Goal: Task Accomplishment & Management: Manage account settings

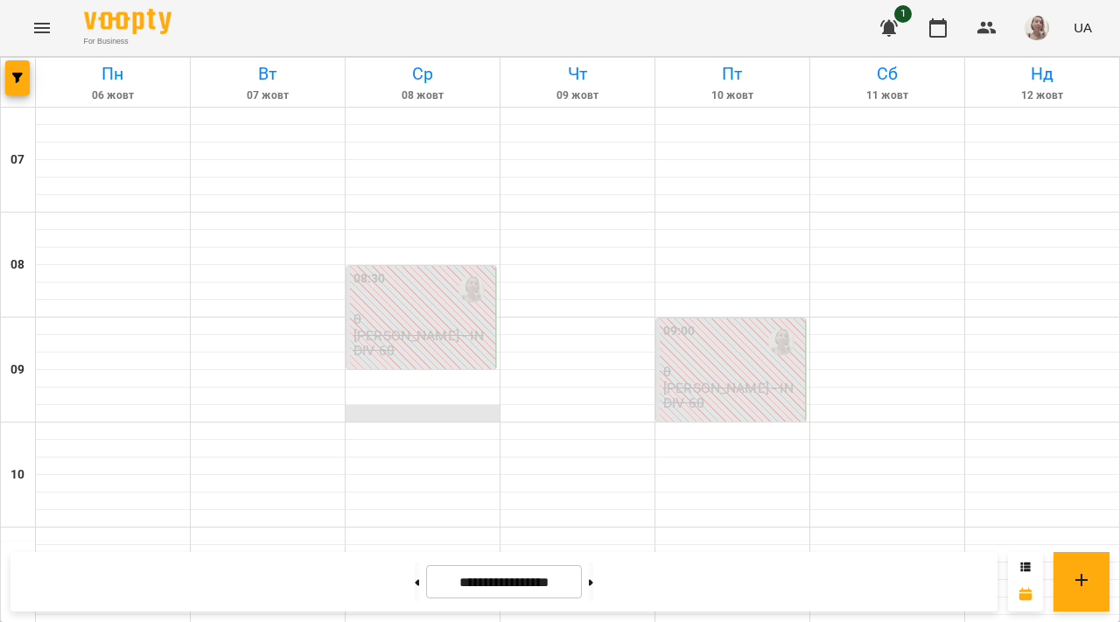
scroll to position [234, 0]
click at [593, 591] on button at bounding box center [591, 582] width 4 height 38
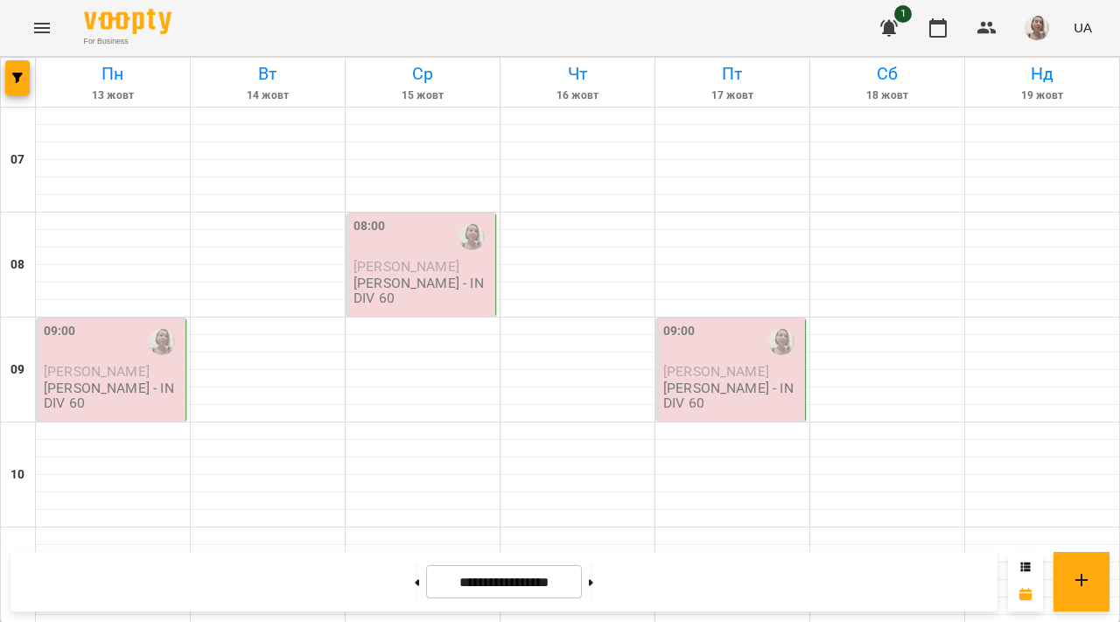
scroll to position [0, 0]
click at [415, 577] on button at bounding box center [417, 582] width 4 height 38
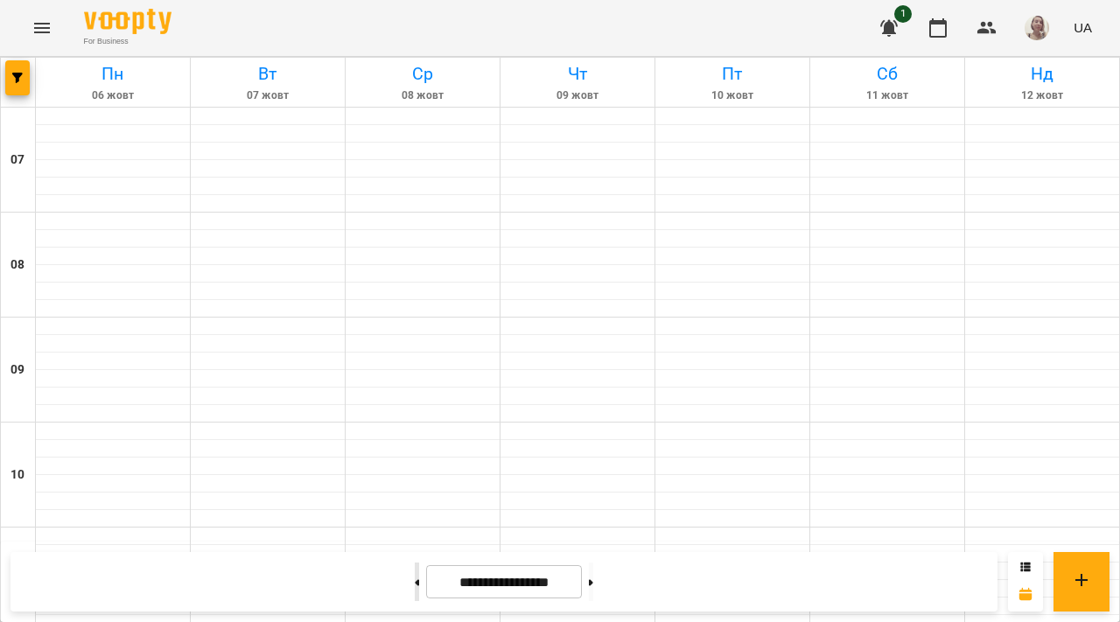
click at [415, 577] on button at bounding box center [417, 582] width 4 height 38
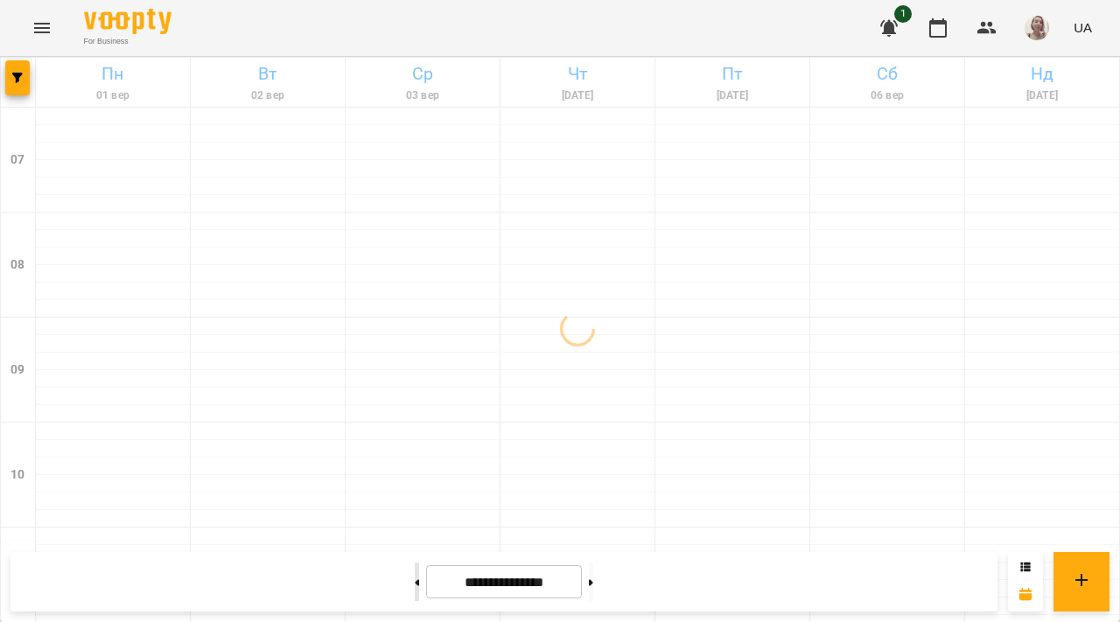
click at [415, 577] on button at bounding box center [417, 582] width 4 height 38
type input "**********"
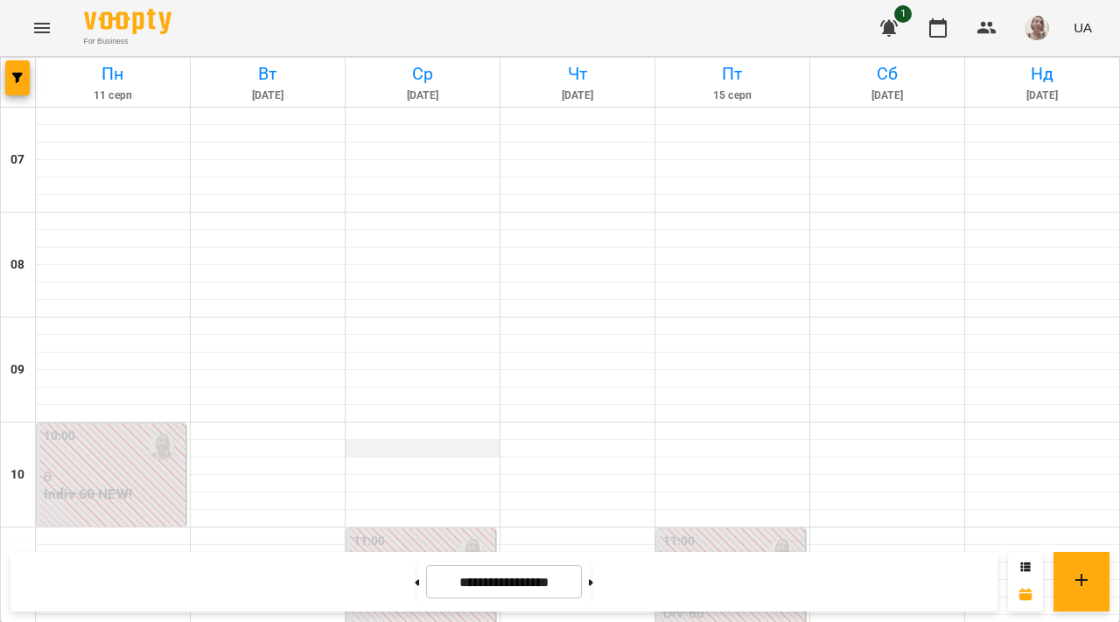
scroll to position [178, 0]
click at [416, 574] on p "0" at bounding box center [422, 581] width 138 height 15
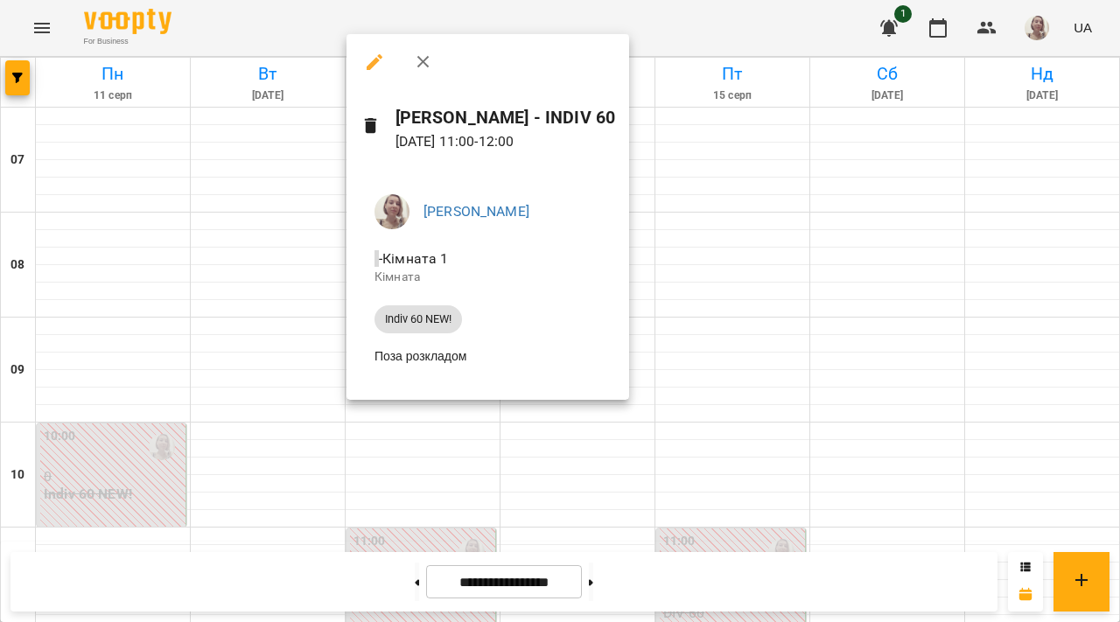
click at [424, 62] on icon "button" at bounding box center [422, 62] width 12 height 12
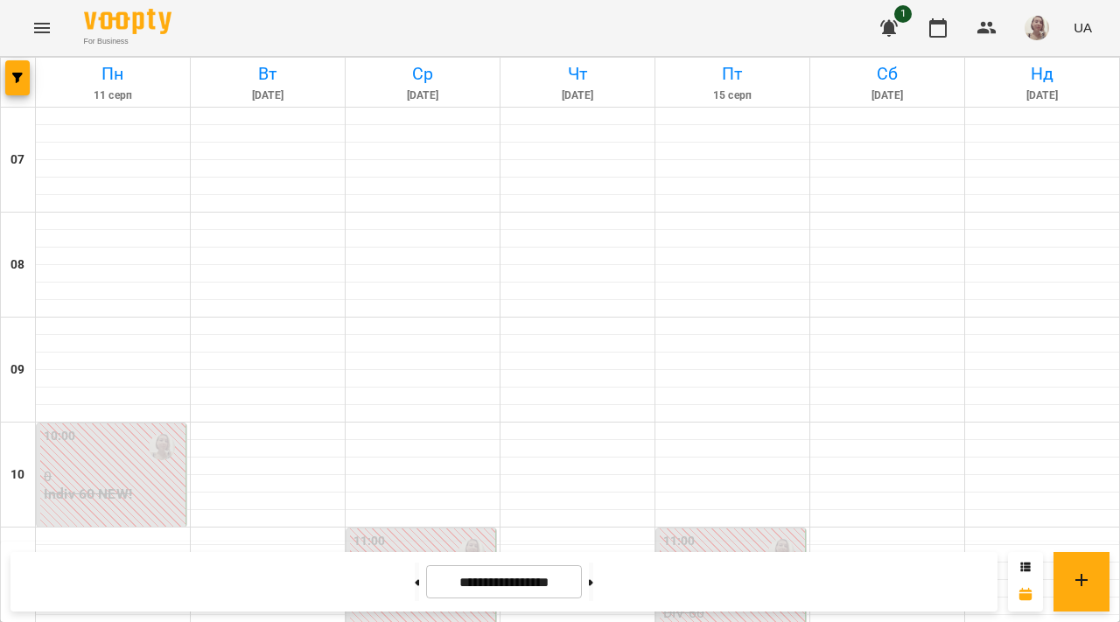
click at [899, 25] on icon "button" at bounding box center [888, 27] width 21 height 21
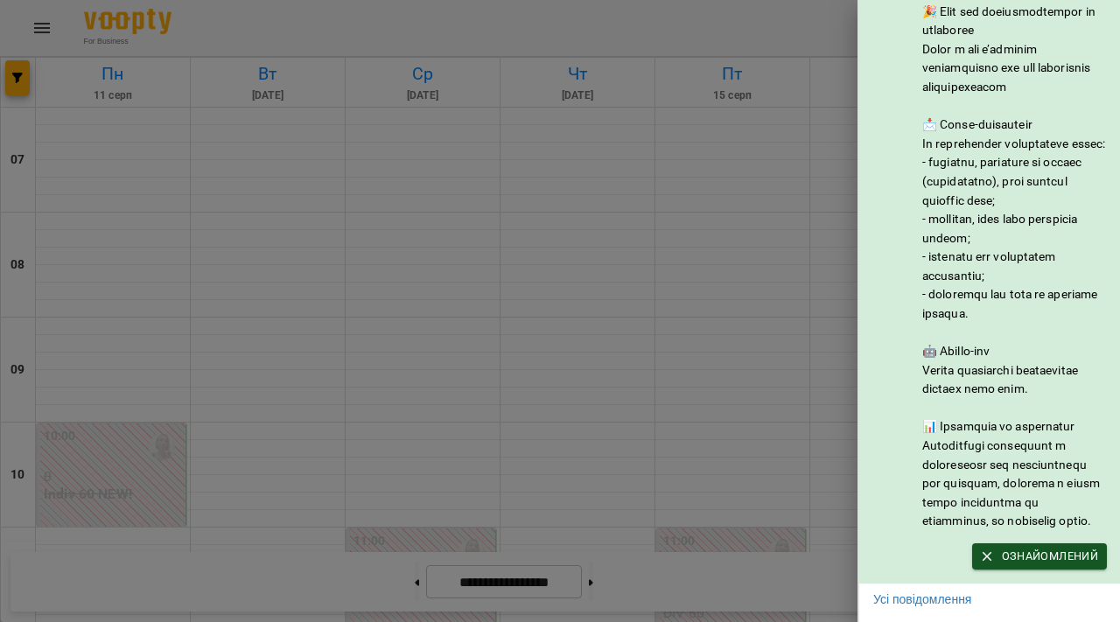
scroll to position [89, 0]
click at [793, 32] on div at bounding box center [560, 311] width 1120 height 622
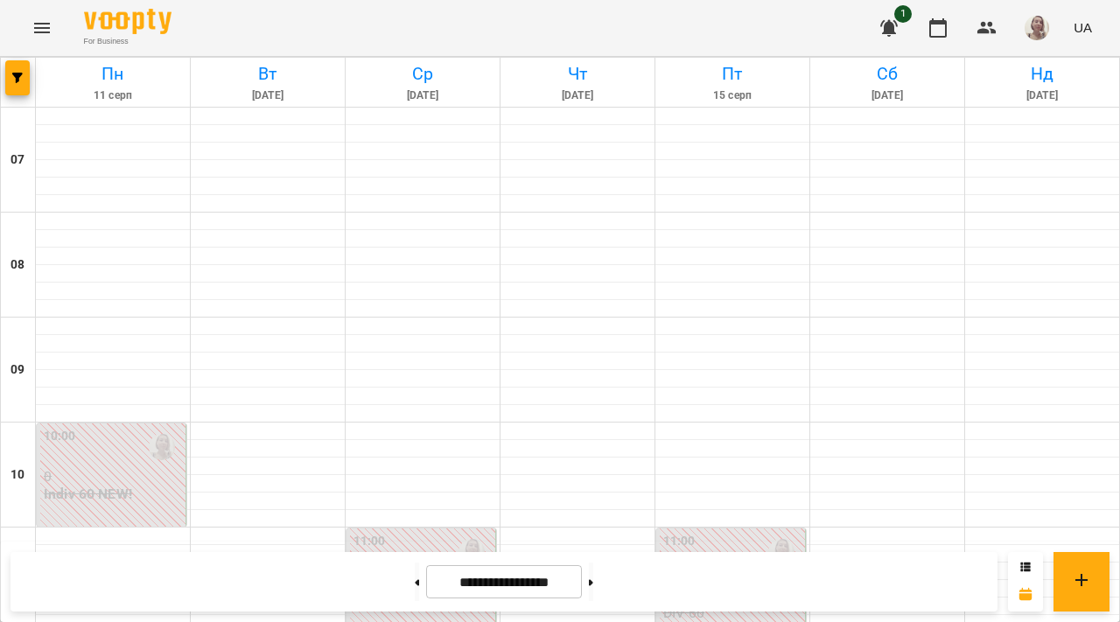
click at [44, 33] on icon "Menu" at bounding box center [41, 27] width 21 height 21
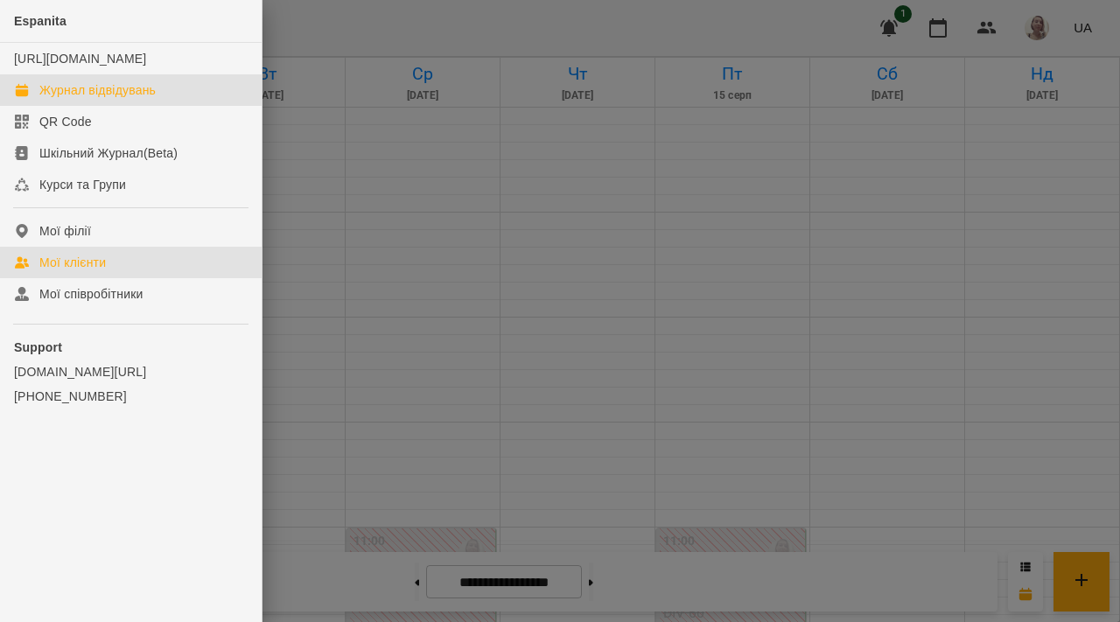
click at [75, 270] on link "Мої клієнти" at bounding box center [131, 262] width 262 height 31
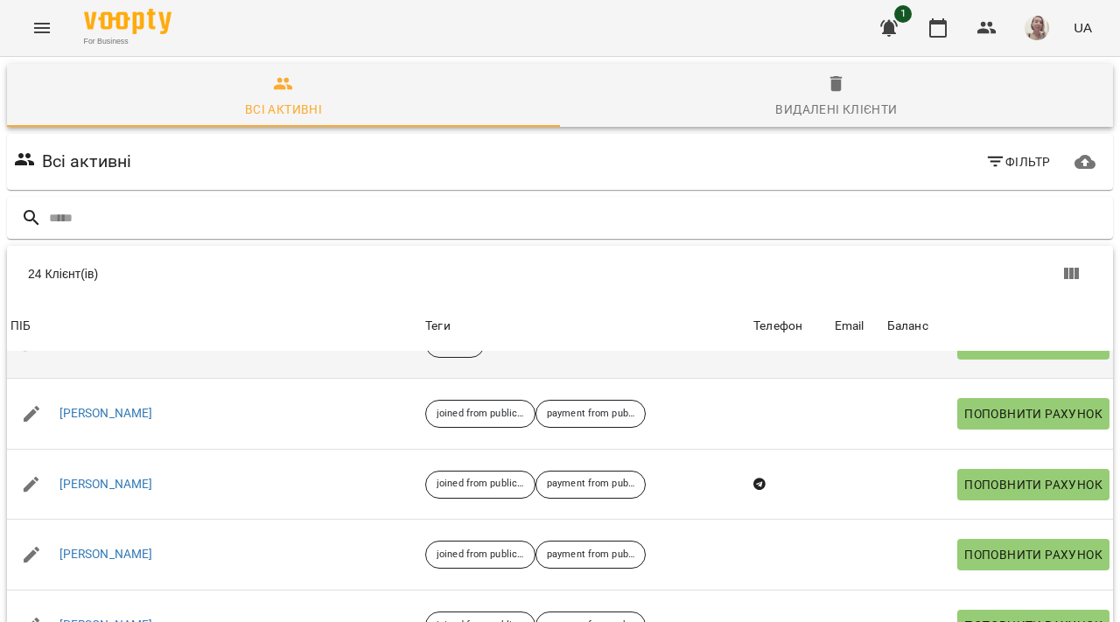
scroll to position [37, 0]
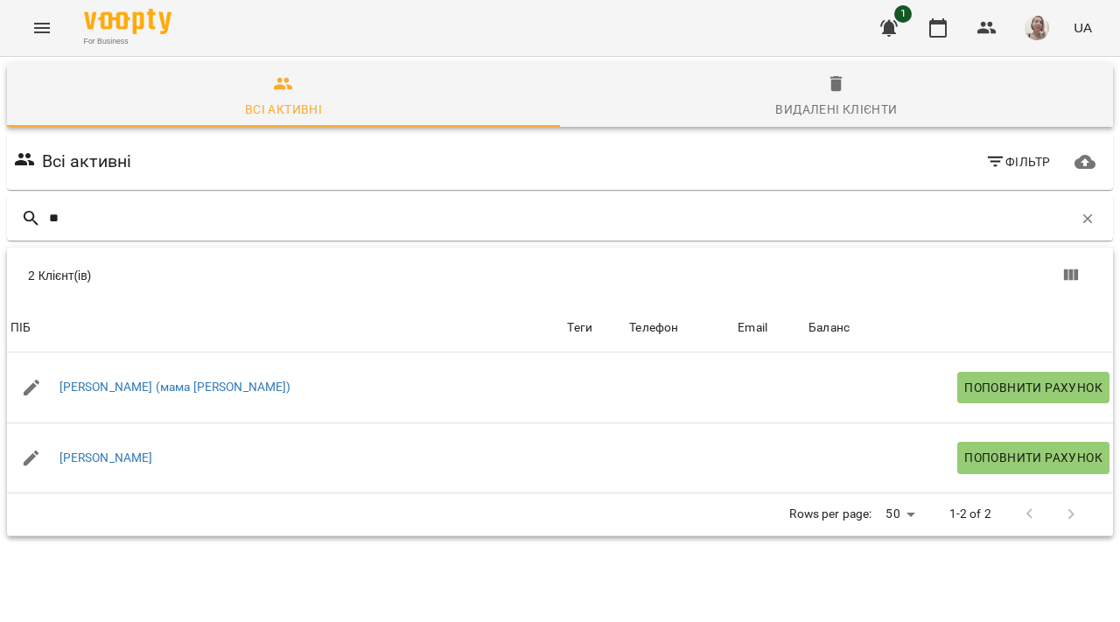
type input "*"
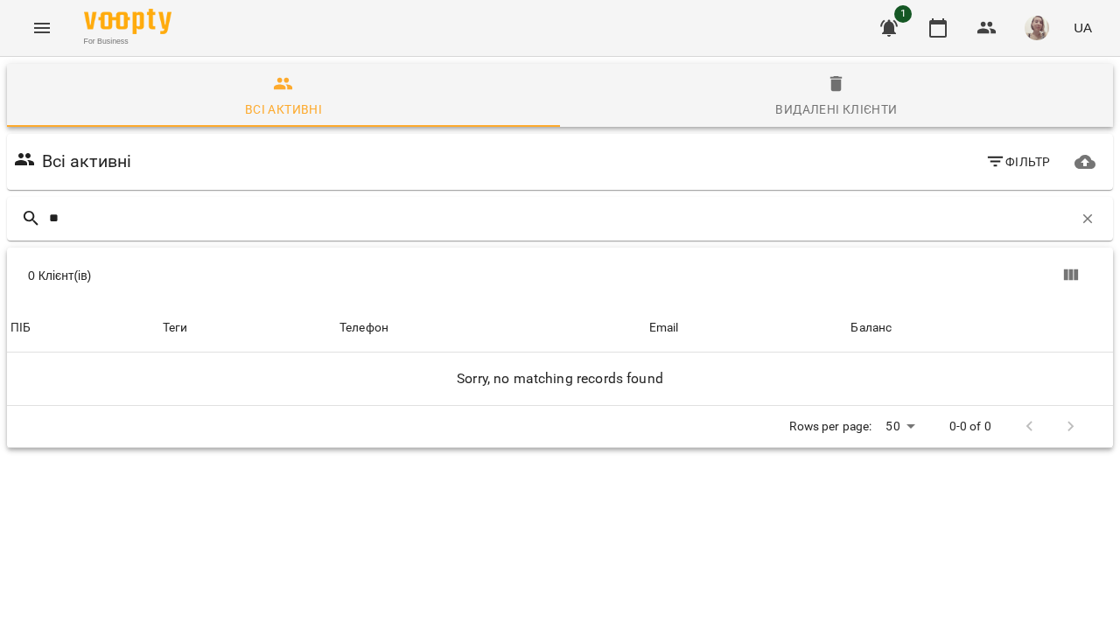
type input "*"
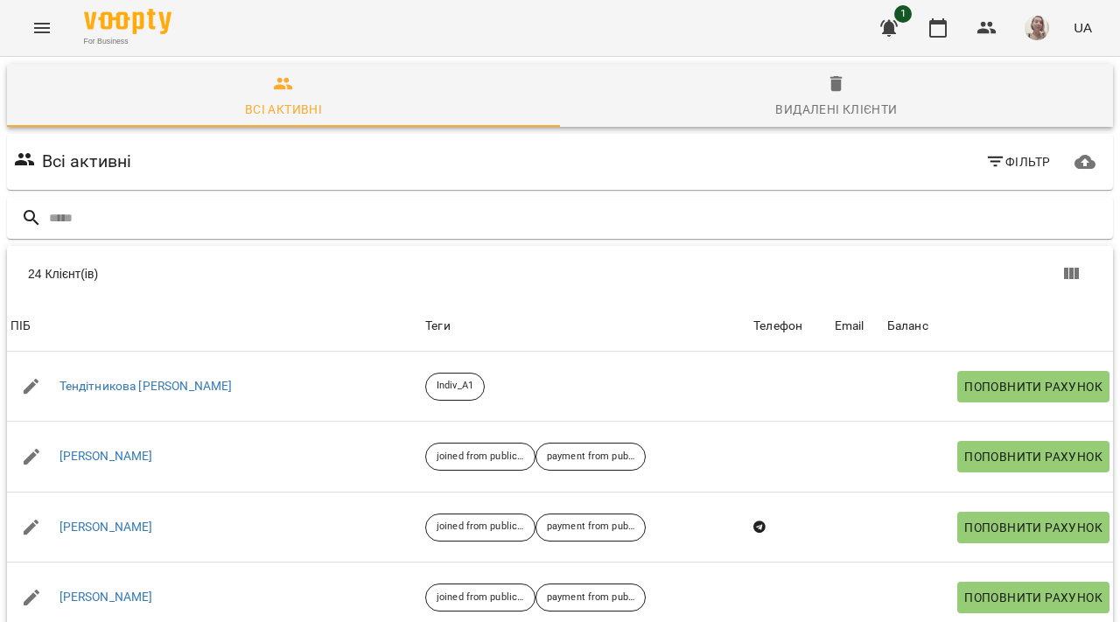
scroll to position [0, 0]
click at [831, 111] on div "Видалені клієнти" at bounding box center [836, 109] width 122 height 21
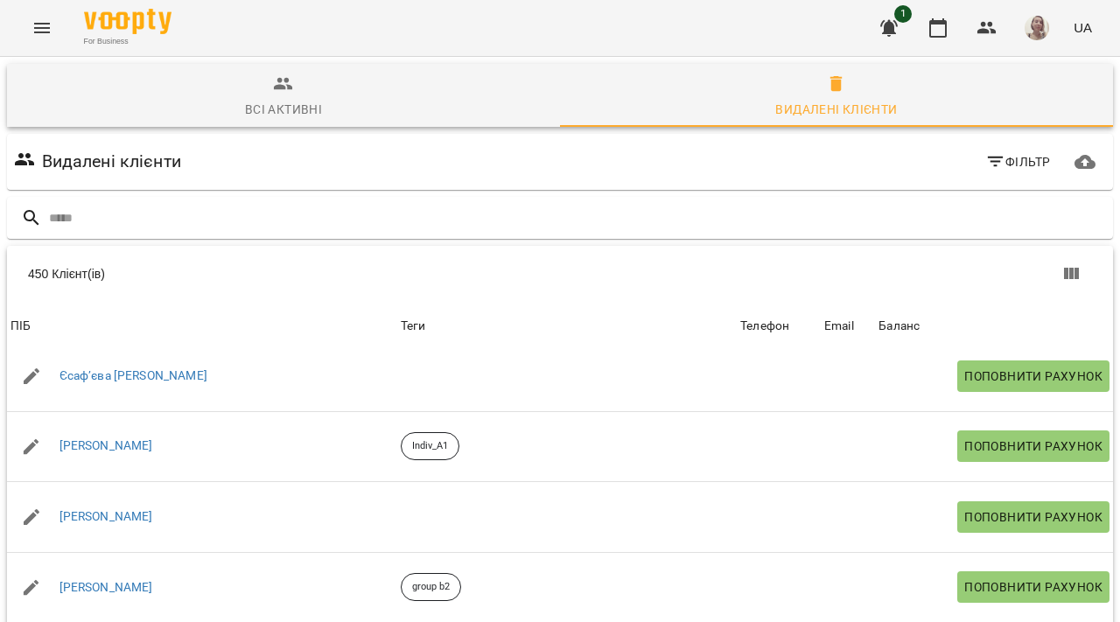
scroll to position [788, 0]
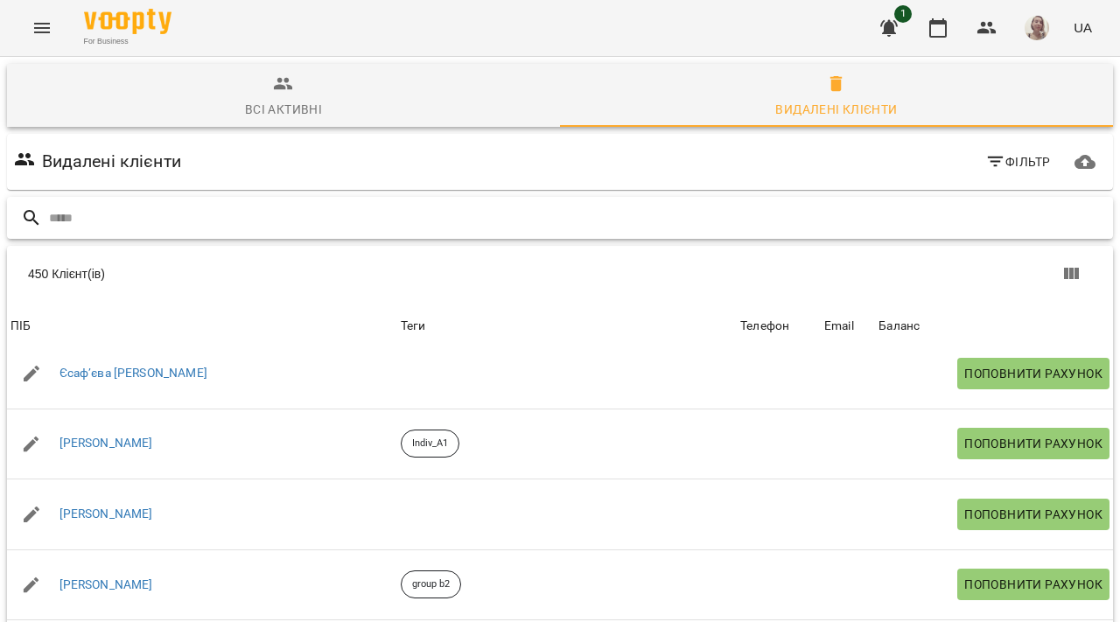
click at [157, 219] on input "text" at bounding box center [577, 218] width 1057 height 29
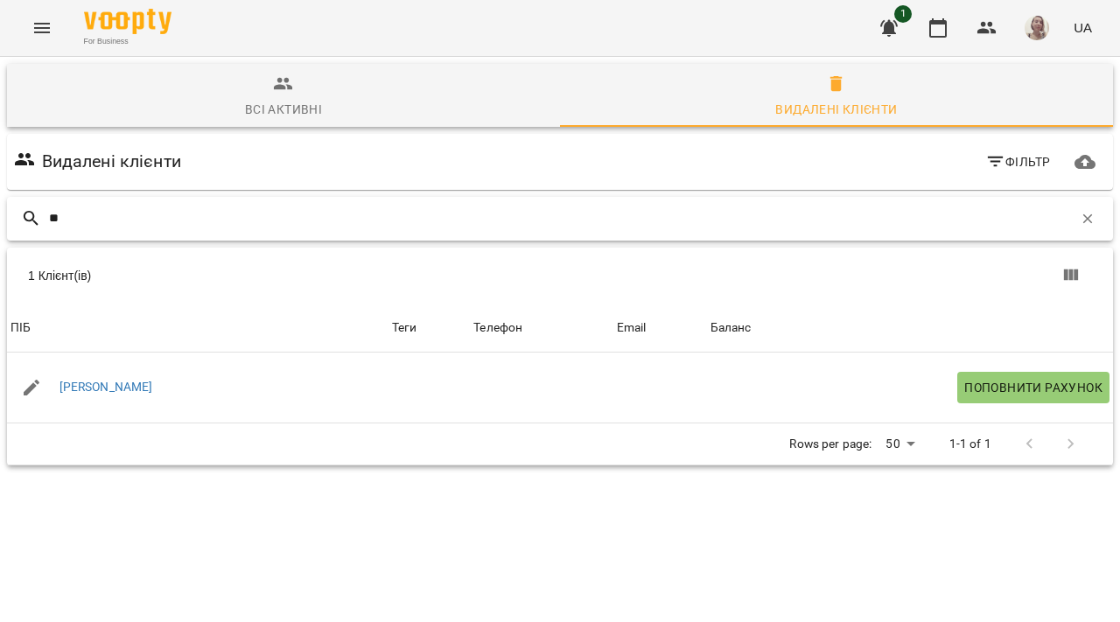
type input "*"
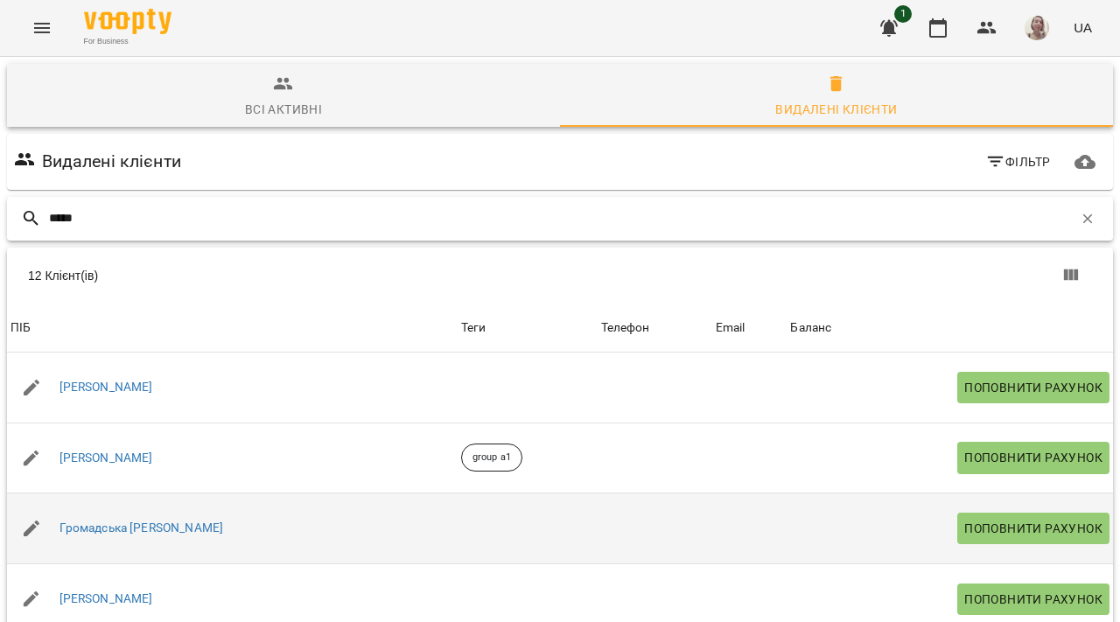
scroll to position [102, 0]
type input "*"
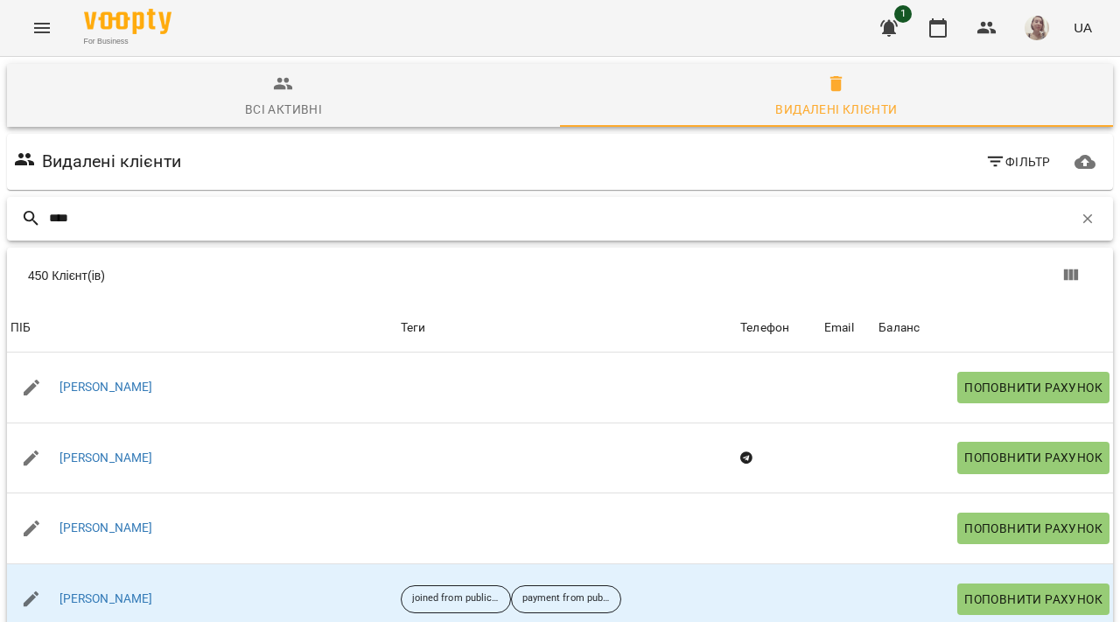
type input "*****"
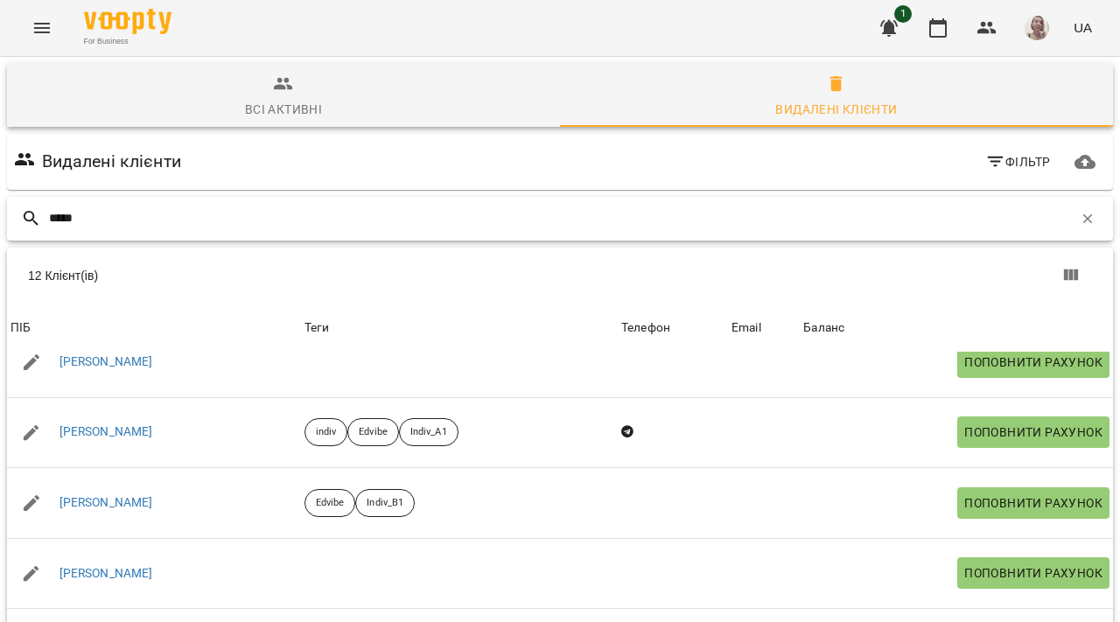
scroll to position [381, 0]
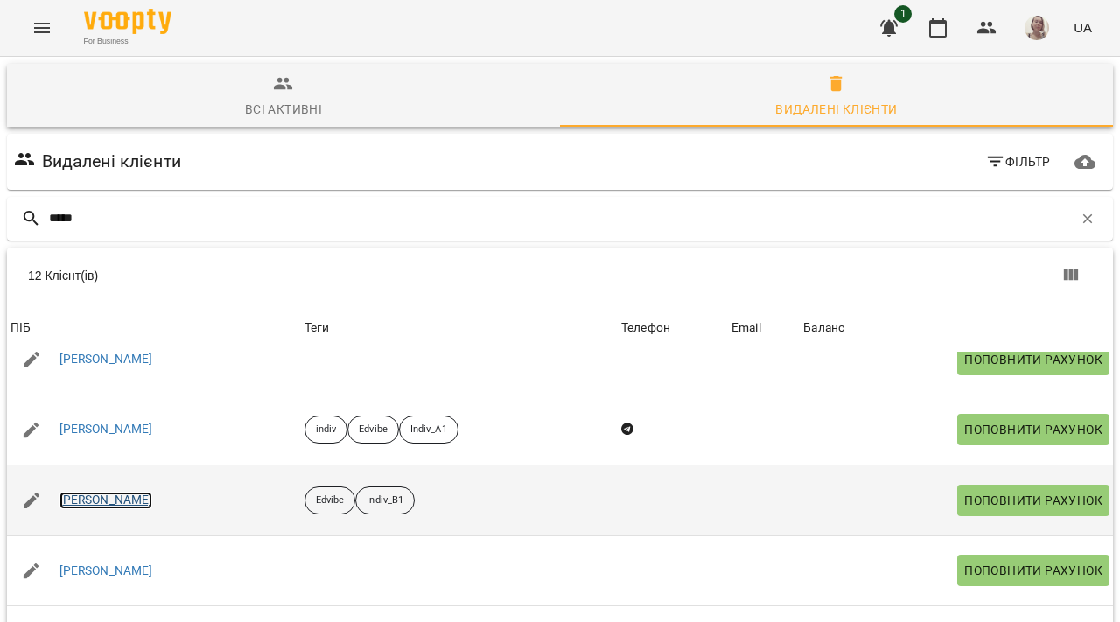
click at [136, 492] on link "[PERSON_NAME]" at bounding box center [106, 500] width 94 height 17
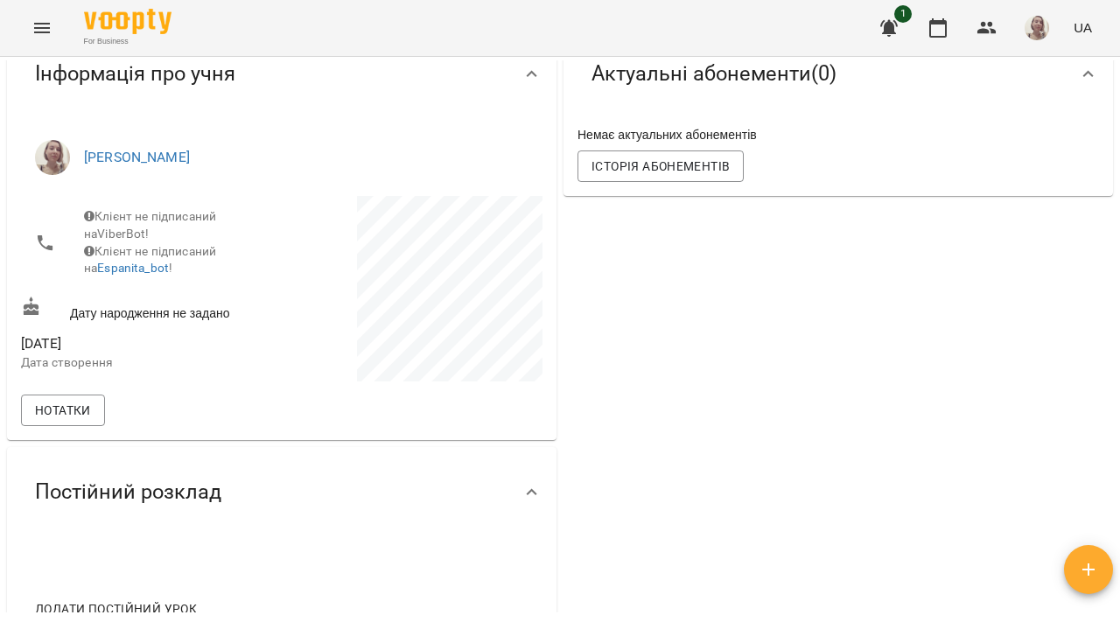
scroll to position [169, 0]
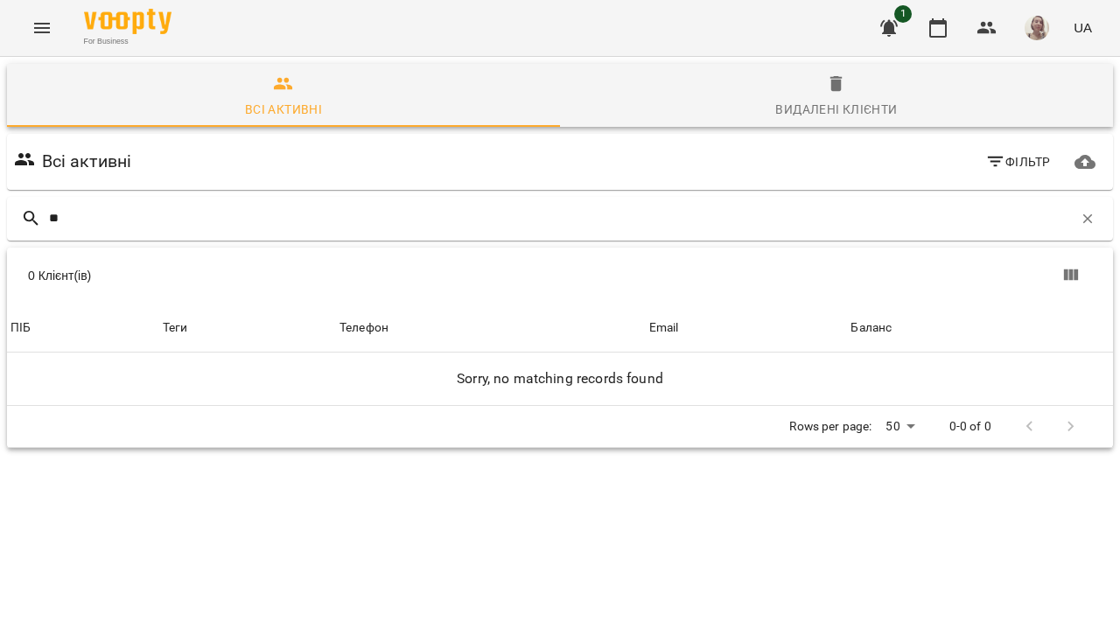
type input "*"
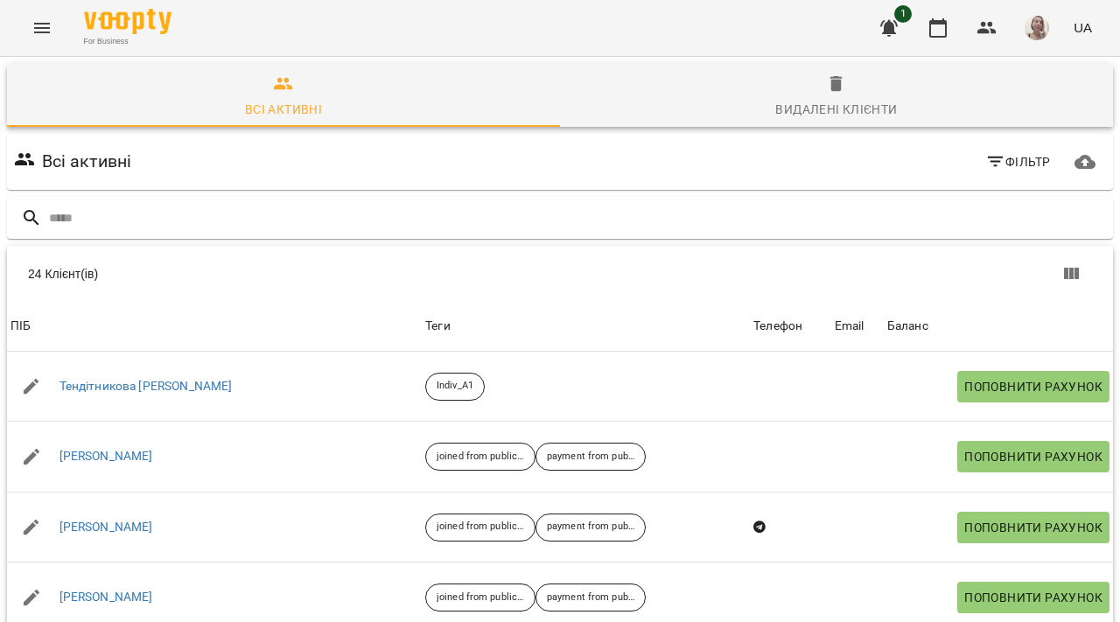
click at [823, 108] on div "Видалені клієнти" at bounding box center [836, 109] width 122 height 21
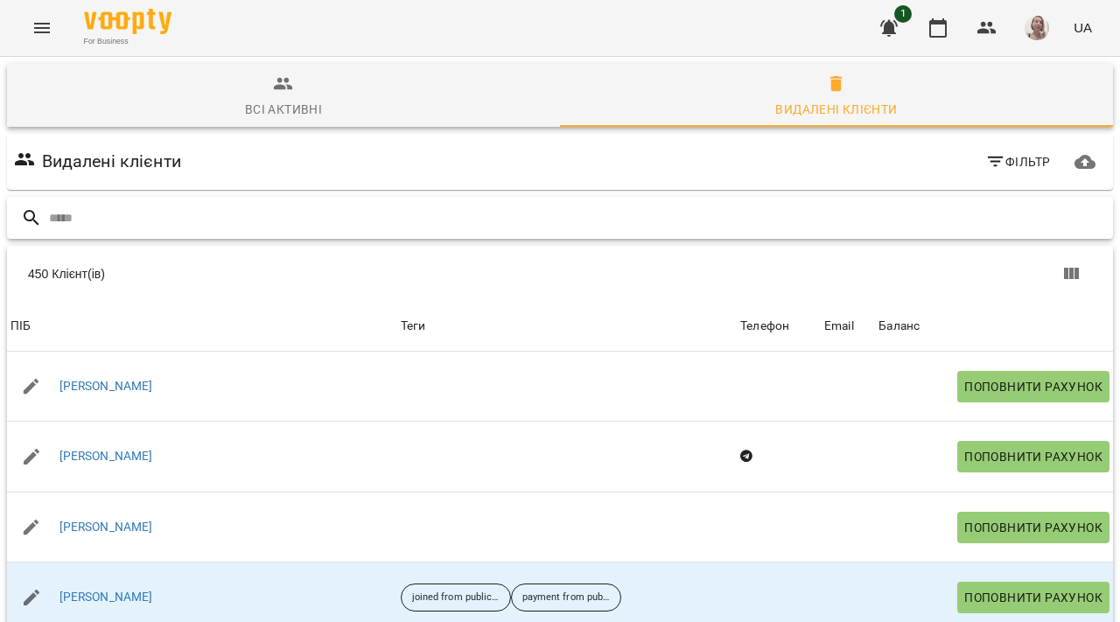
click at [234, 220] on input "text" at bounding box center [577, 218] width 1057 height 29
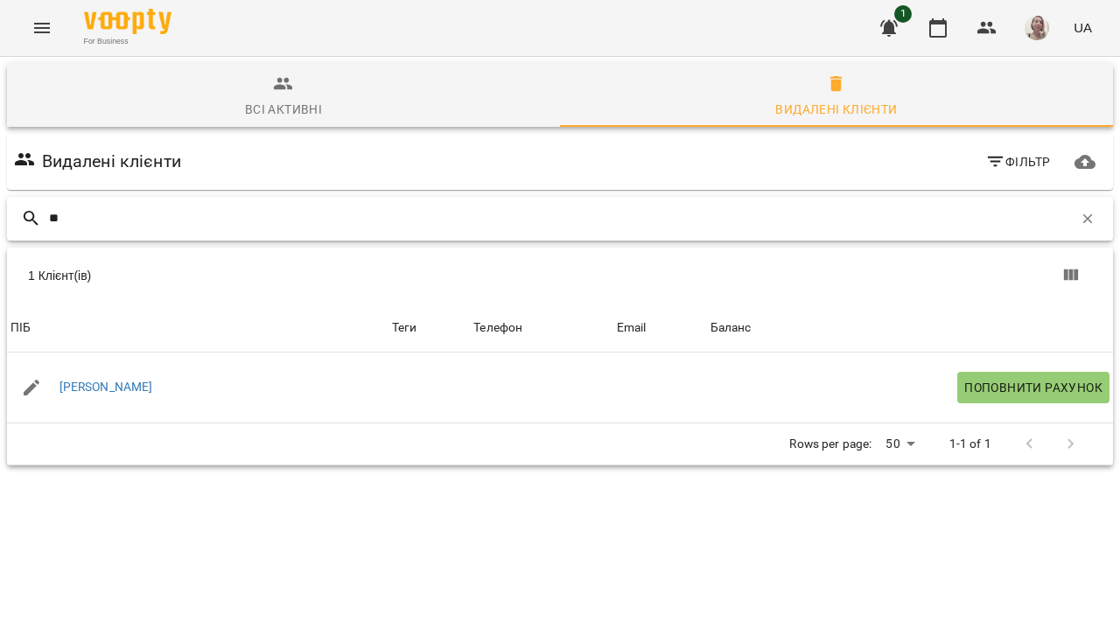
type input "*"
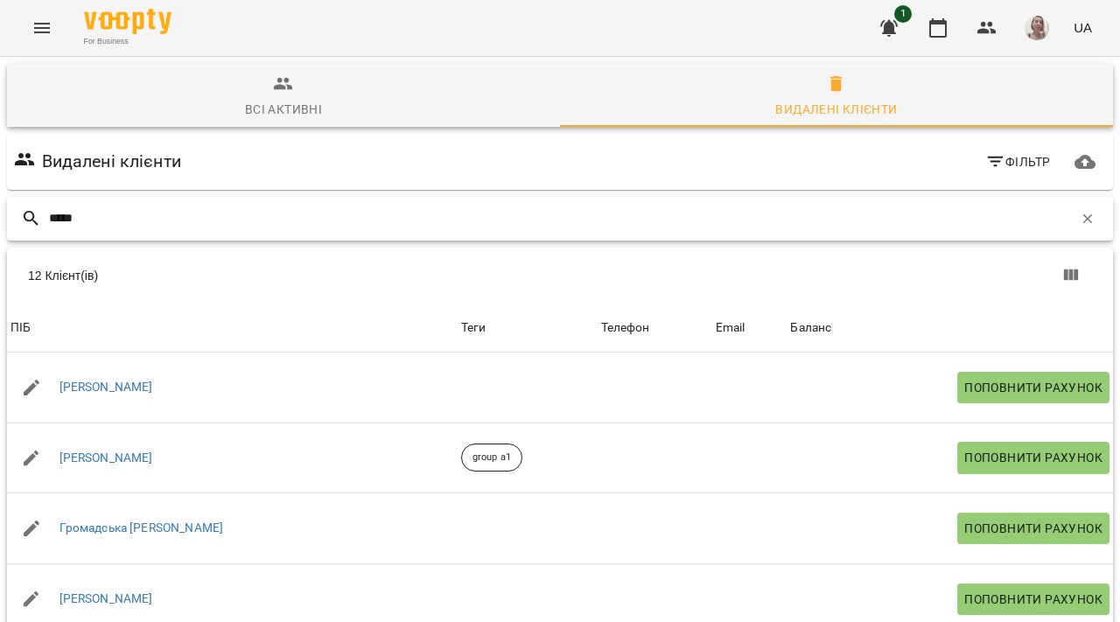
type input "*****"
click at [306, 113] on div "Всі активні" at bounding box center [283, 109] width 77 height 21
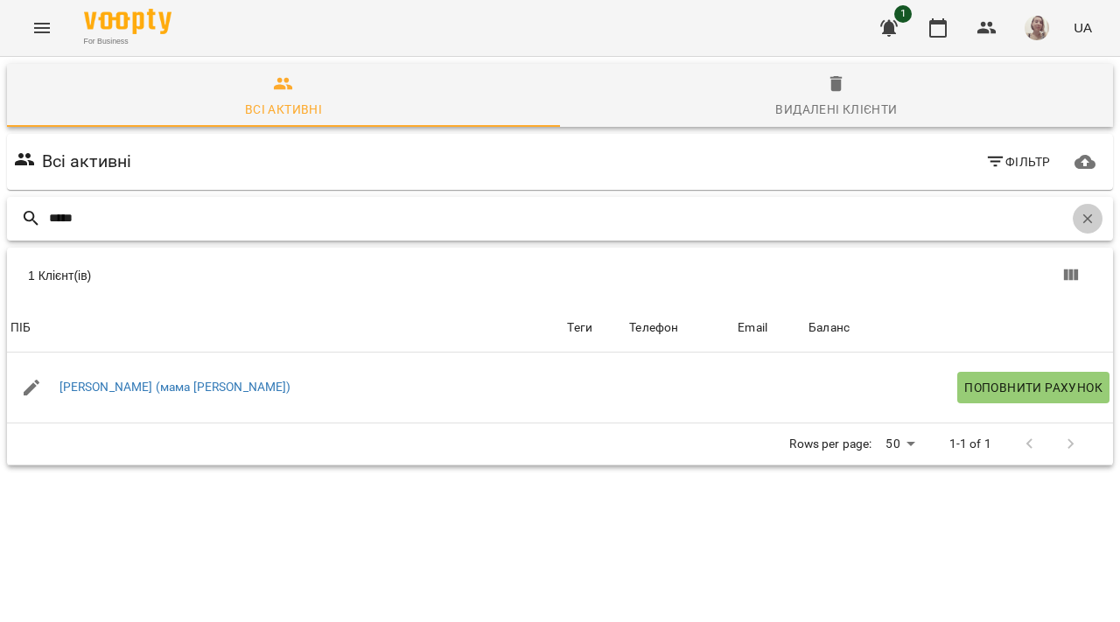
click at [1083, 221] on icon "button" at bounding box center [1088, 218] width 10 height 10
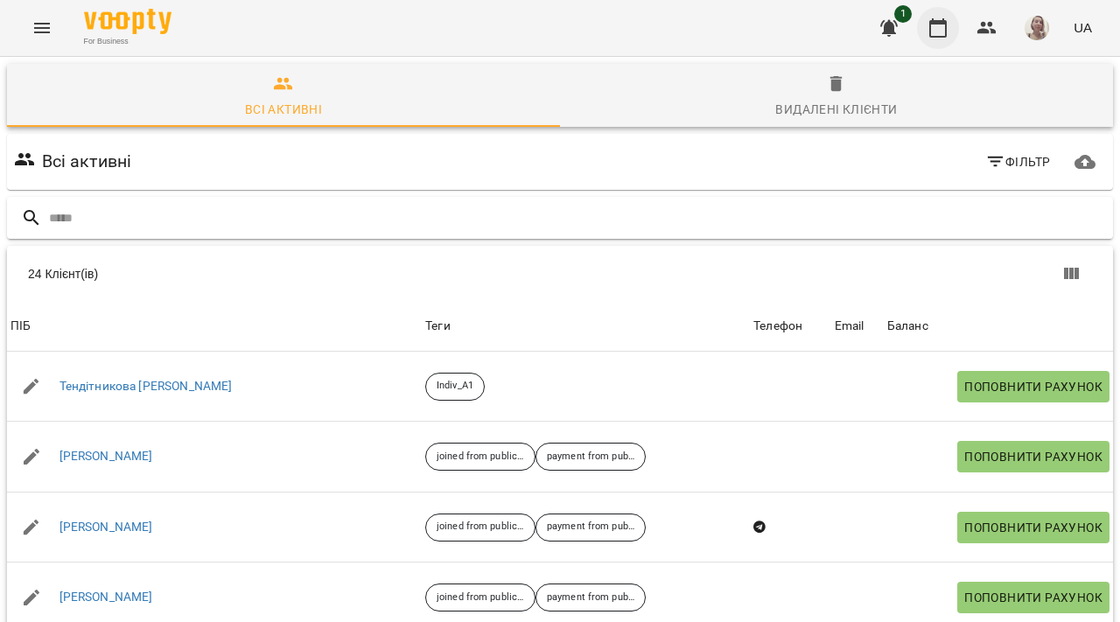
click at [936, 27] on icon "button" at bounding box center [937, 27] width 21 height 21
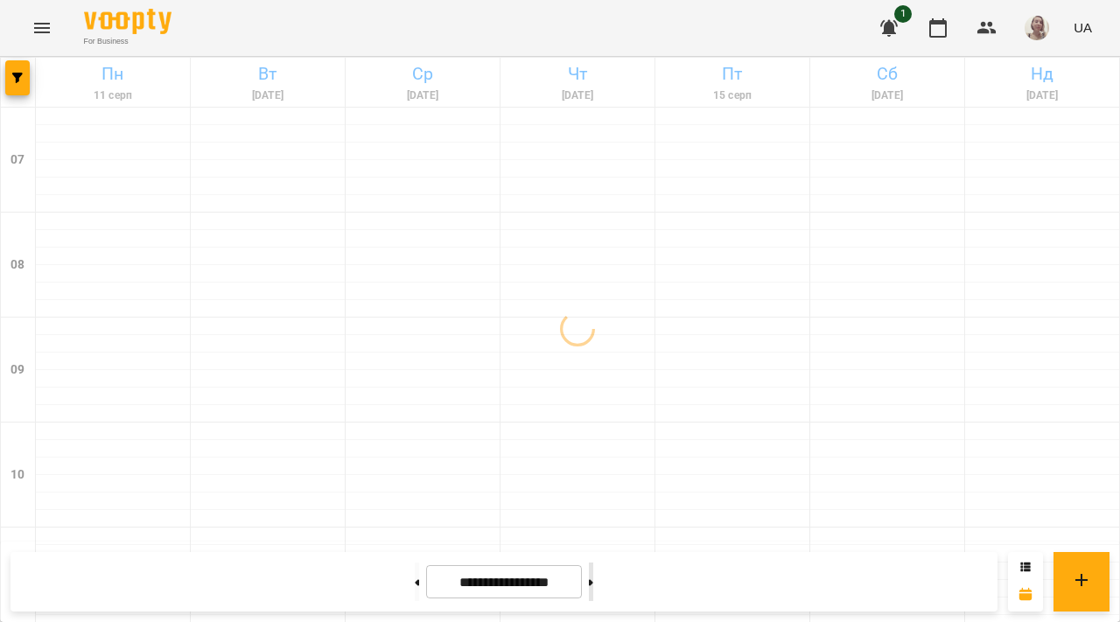
click at [593, 579] on icon at bounding box center [591, 582] width 4 height 7
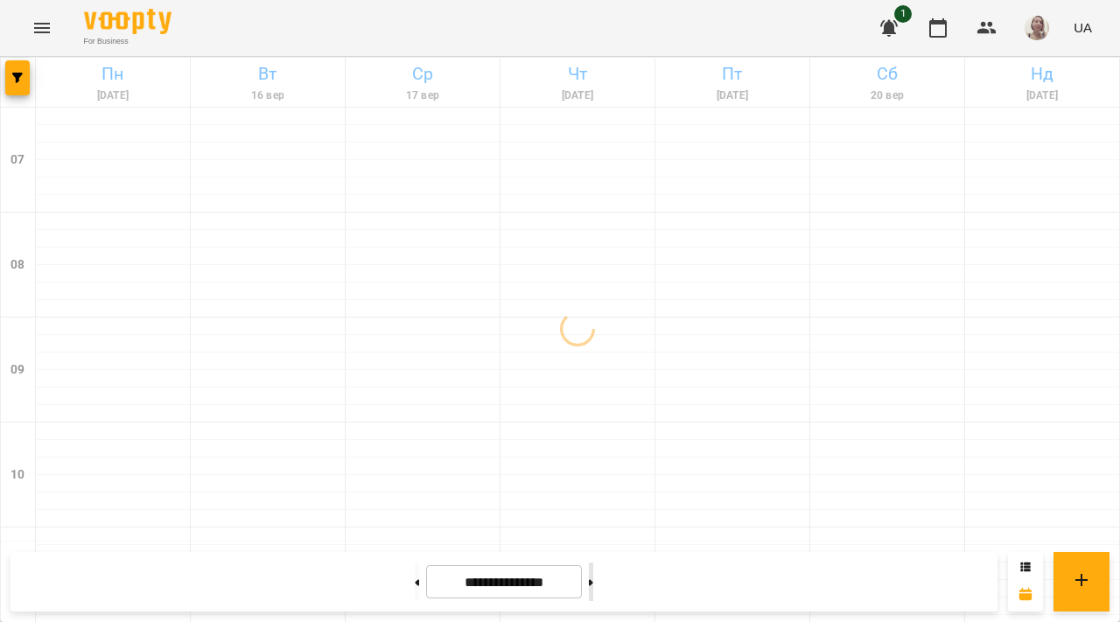
click at [593, 579] on icon at bounding box center [591, 582] width 4 height 7
type input "**********"
